Goal: Task Accomplishment & Management: Use online tool/utility

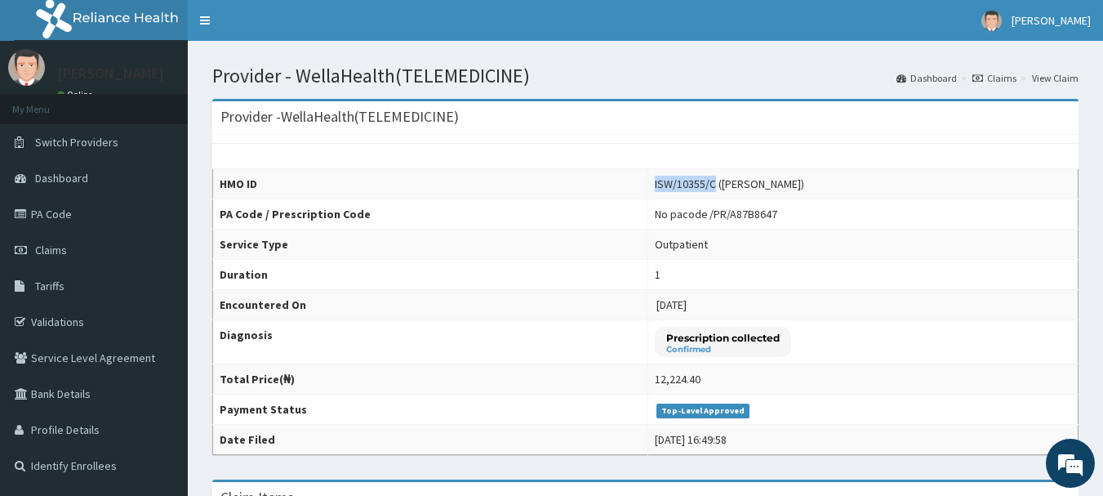
drag, startPoint x: 639, startPoint y: 183, endPoint x: 700, endPoint y: 192, distance: 61.9
click at [700, 192] on td "ISW/10355/C (Majeedah Ishola)" at bounding box center [862, 184] width 430 height 30
copy div "ISW/10355/C"
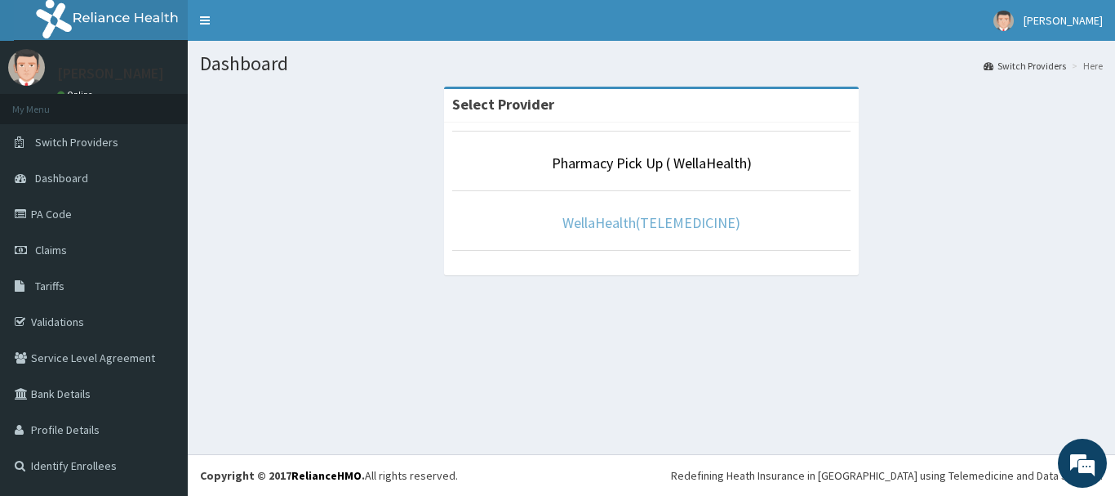
click at [611, 215] on link "WellaHealth(TELEMEDICINE)" at bounding box center [651, 222] width 178 height 19
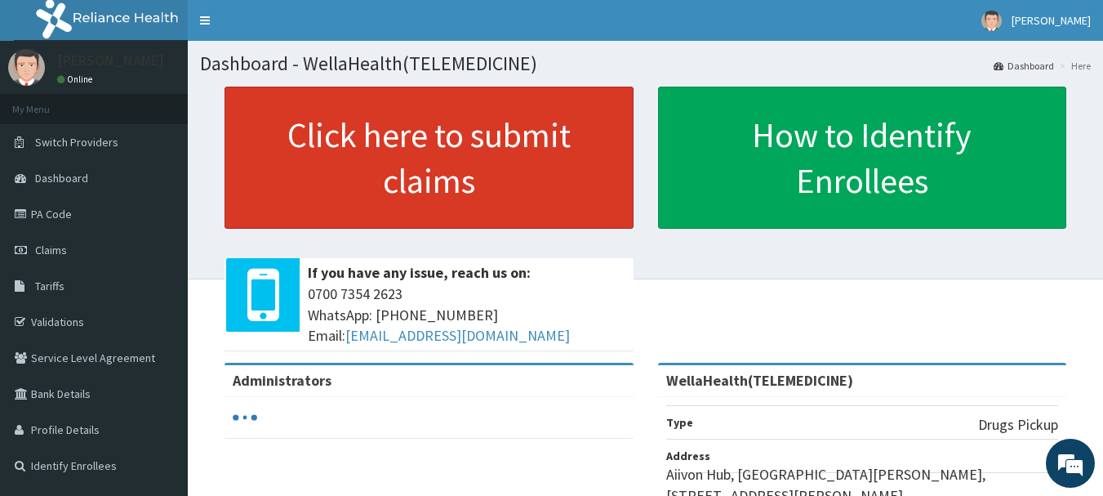
click at [498, 213] on link "Click here to submit claims" at bounding box center [428, 158] width 409 height 142
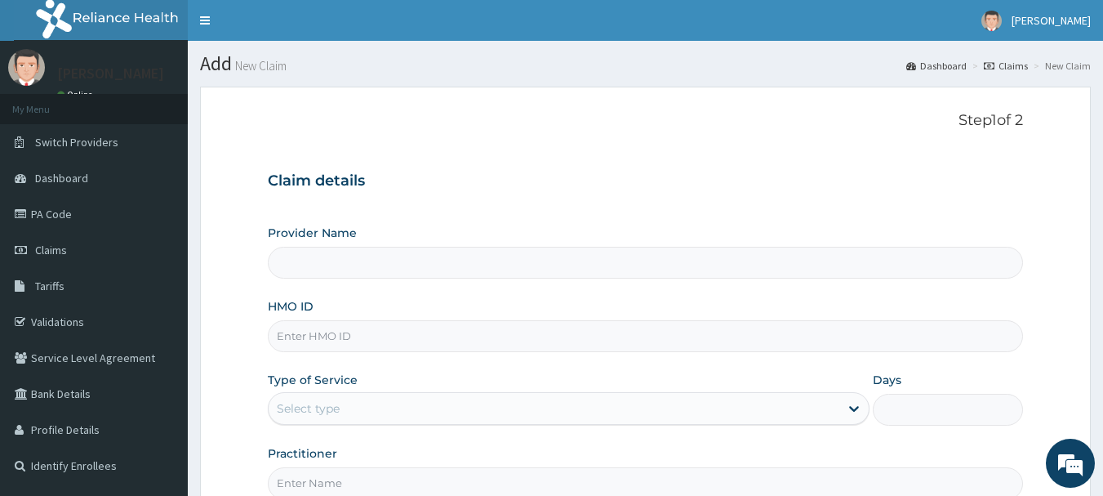
type input "WellaHealth(TELEMEDICINE)"
click at [1017, 64] on link "Claims" at bounding box center [1006, 66] width 44 height 14
